Goal: Find contact information: Find contact information

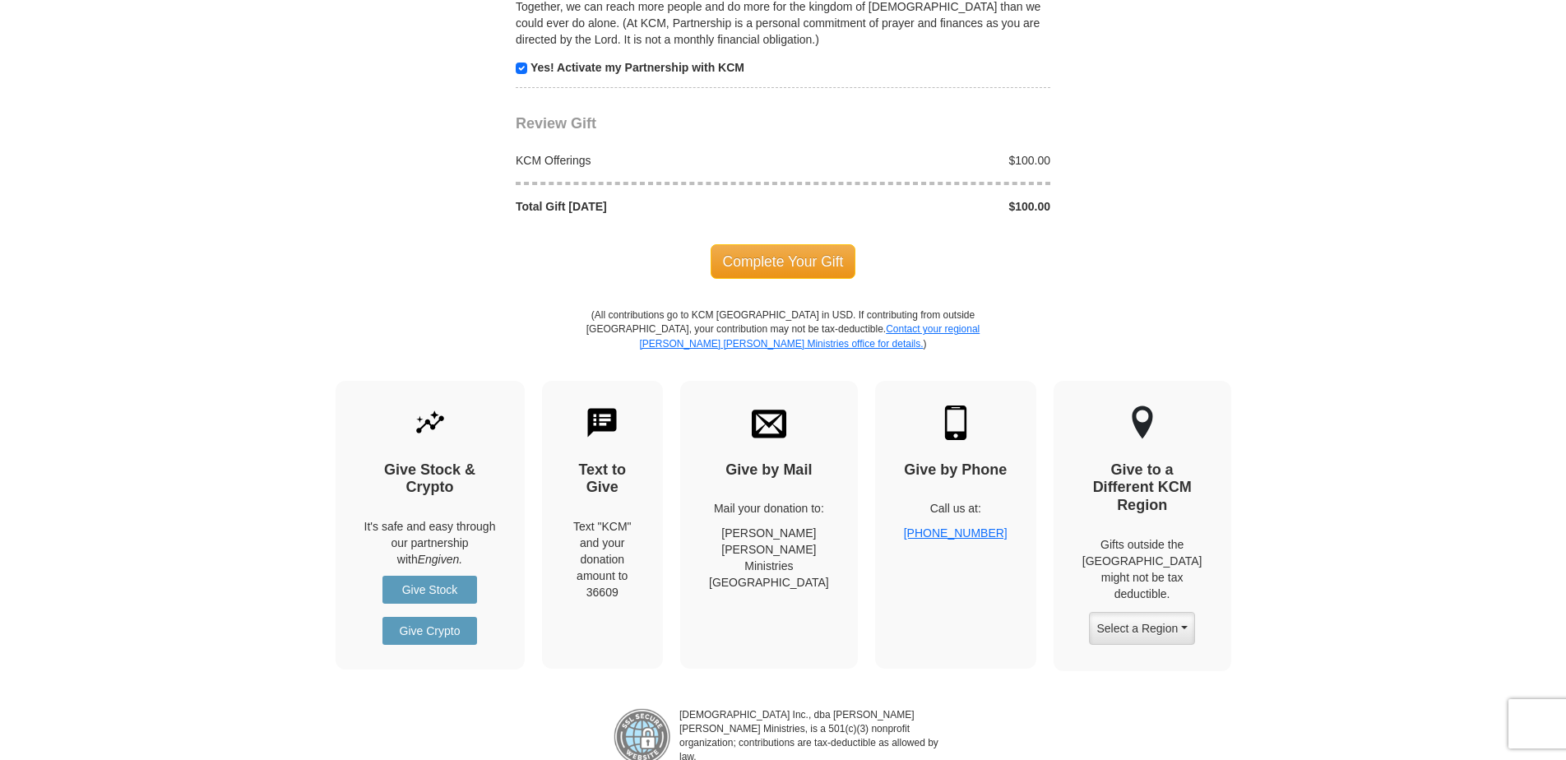
scroll to position [1727, 0]
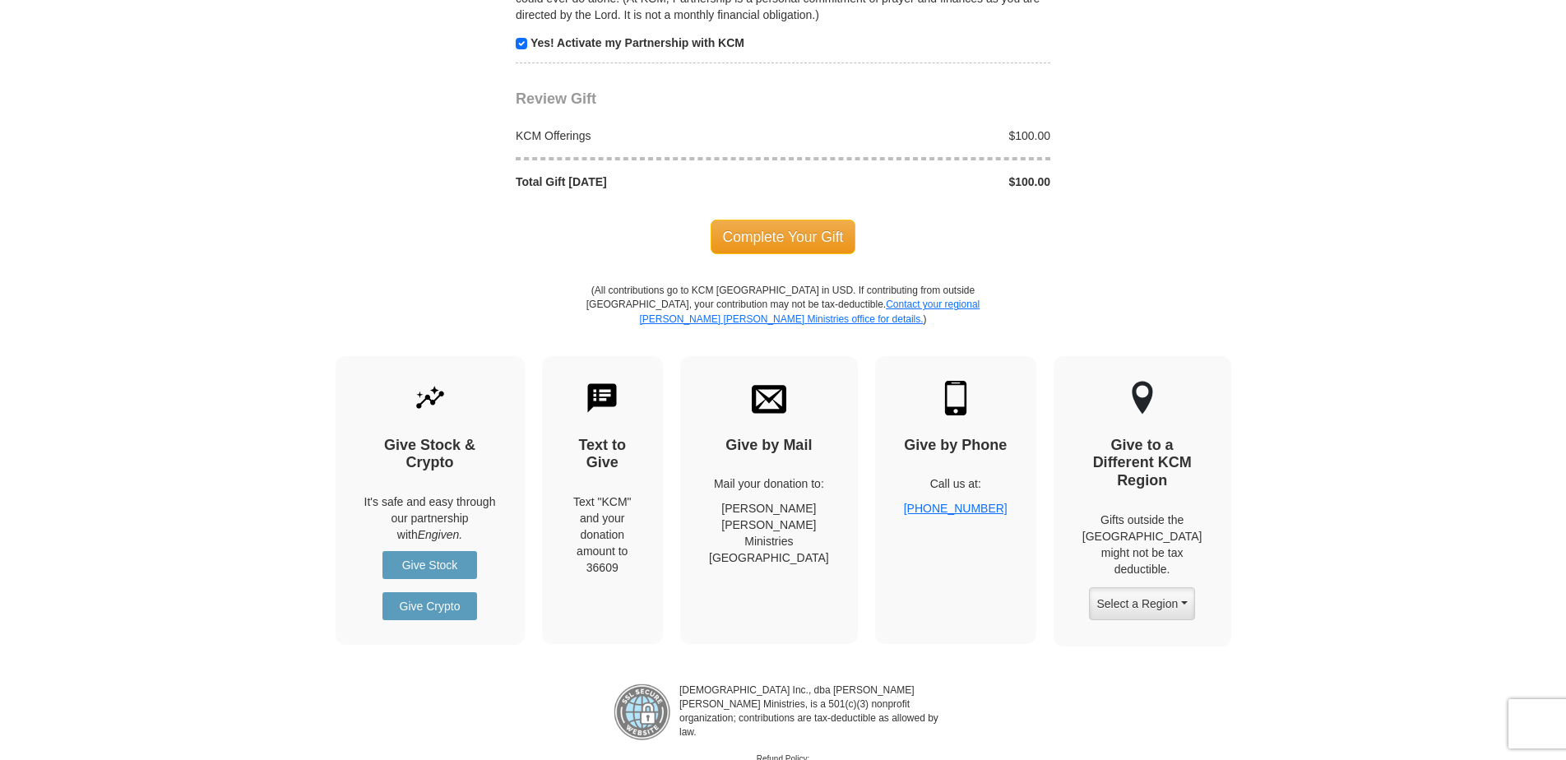
drag, startPoint x: 813, startPoint y: 576, endPoint x: 744, endPoint y: 517, distance: 91.1
click at [744, 517] on p "[PERSON_NAME] [PERSON_NAME] Ministries [GEOGRAPHIC_DATA], [GEOGRAPHIC_DATA] 761…" at bounding box center [769, 533] width 120 height 66
drag, startPoint x: 744, startPoint y: 517, endPoint x: 781, endPoint y: 526, distance: 38.7
copy p "[PERSON_NAME] [PERSON_NAME] Ministries [GEOGRAPHIC_DATA], [GEOGRAPHIC_DATA] 761…"
click at [738, 534] on div "Give by Mail Mail your donation to: [PERSON_NAME] [PERSON_NAME] Ministries [GEO…" at bounding box center [769, 500] width 178 height 288
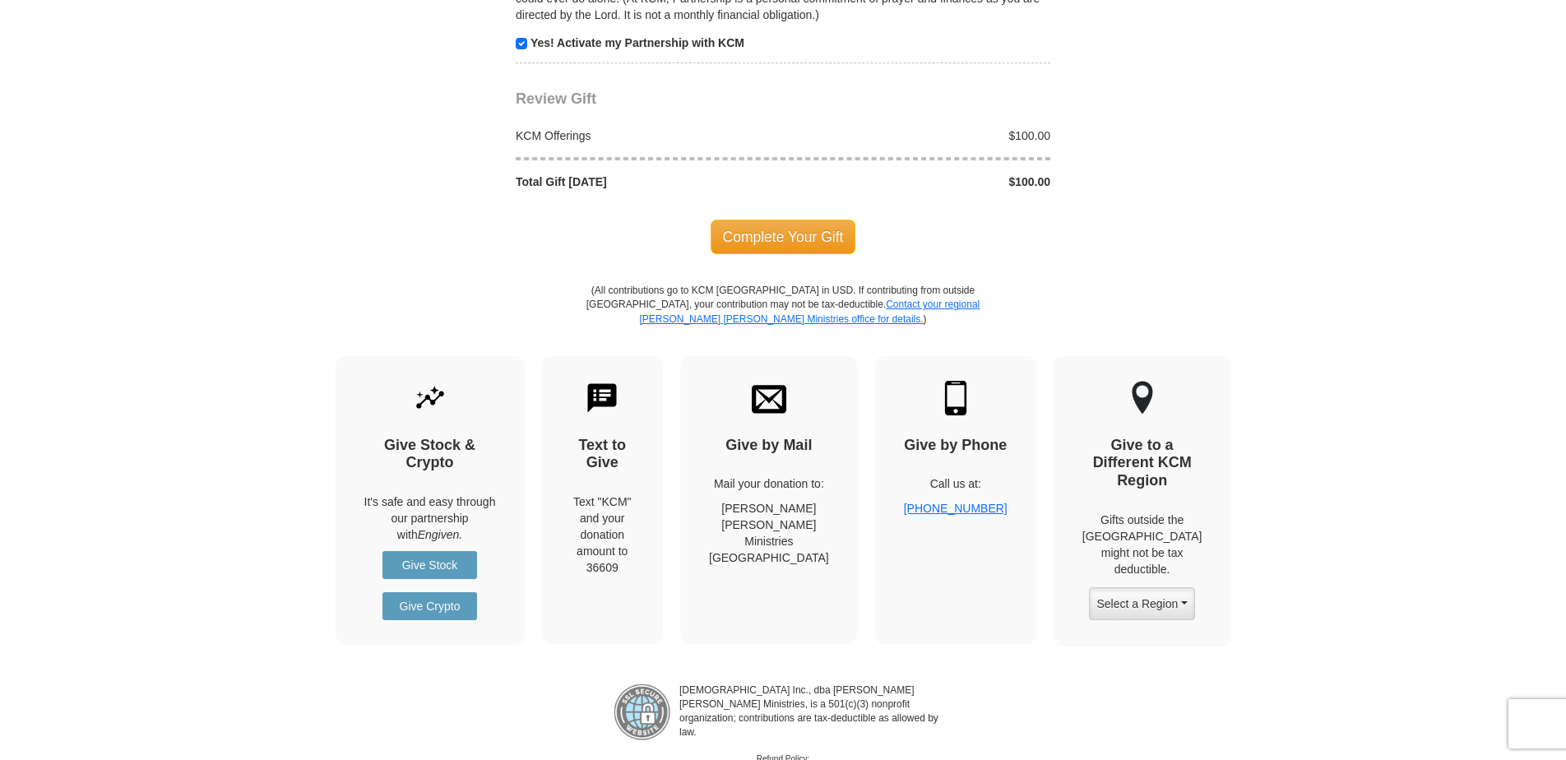
drag, startPoint x: 818, startPoint y: 577, endPoint x: 756, endPoint y: 558, distance: 64.3
click at [756, 558] on p "[PERSON_NAME] [PERSON_NAME] Ministries [GEOGRAPHIC_DATA], [GEOGRAPHIC_DATA] 761…" at bounding box center [769, 533] width 120 height 66
drag, startPoint x: 756, startPoint y: 558, endPoint x: 799, endPoint y: 563, distance: 43.0
copy p "[GEOGRAPHIC_DATA]"
drag, startPoint x: 1018, startPoint y: 526, endPoint x: 920, endPoint y: 528, distance: 97.9
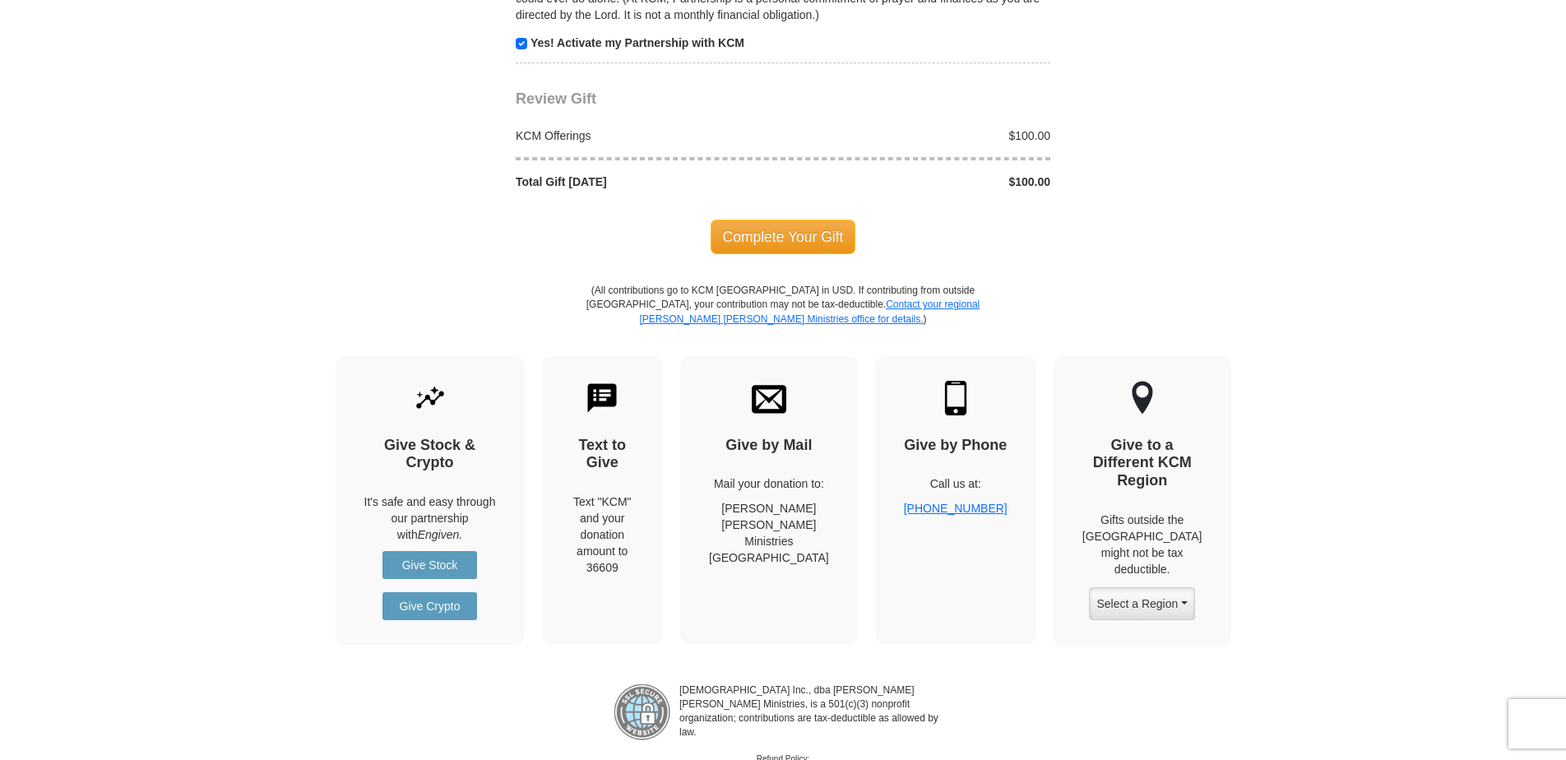
click at [920, 528] on div "Give by Phone Call us at: [PHONE_NUMBER]" at bounding box center [955, 500] width 161 height 288
drag, startPoint x: 920, startPoint y: 528, endPoint x: 983, endPoint y: 516, distance: 63.7
copy link "[PHONE_NUMBER]"
